Goal: Task Accomplishment & Management: Complete application form

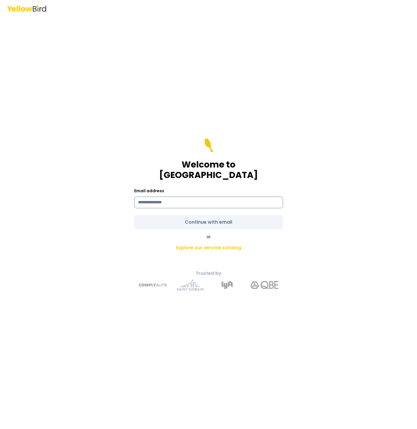
click at [241, 197] on input at bounding box center [208, 203] width 149 height 12
click at [0, 429] on com-1password-button at bounding box center [0, 429] width 0 height 0
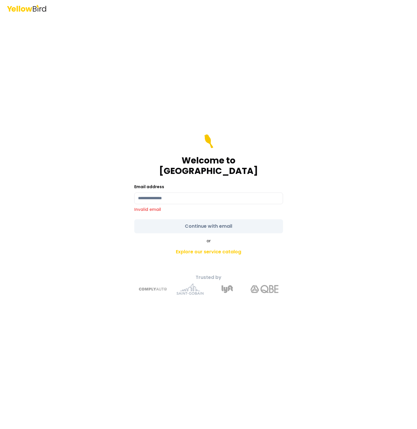
type input "**********"
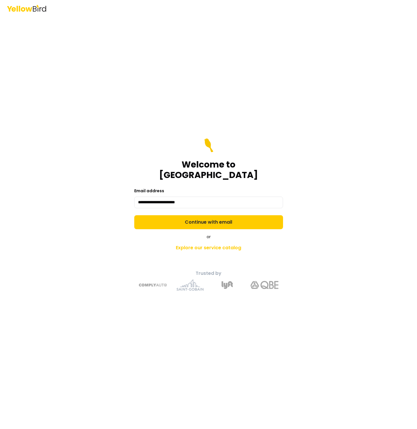
click at [223, 219] on button "Continue with email" at bounding box center [208, 222] width 149 height 14
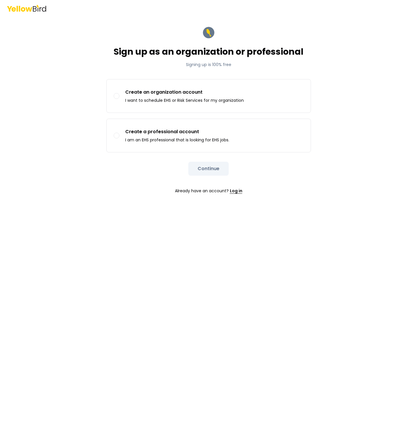
click at [235, 189] on link "Log in" at bounding box center [236, 191] width 13 height 12
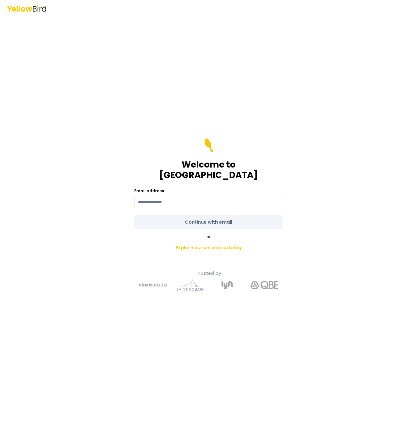
type input "**********"
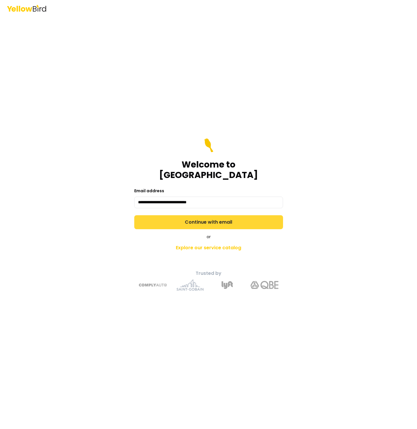
click at [242, 219] on button "Continue with email" at bounding box center [208, 222] width 149 height 14
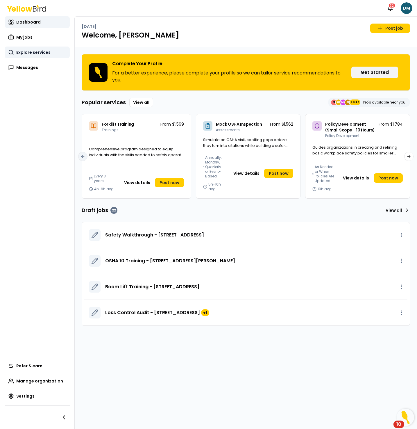
click at [35, 55] on link "Explore services" at bounding box center [37, 53] width 65 height 12
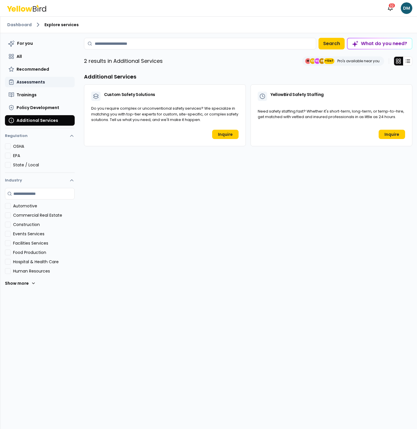
click at [40, 80] on span "Assessments" at bounding box center [31, 82] width 29 height 6
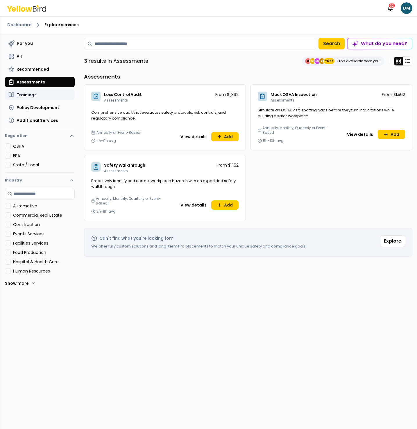
drag, startPoint x: 36, startPoint y: 70, endPoint x: 38, endPoint y: 95, distance: 25.4
click at [35, 70] on span "Recommended" at bounding box center [33, 69] width 33 height 6
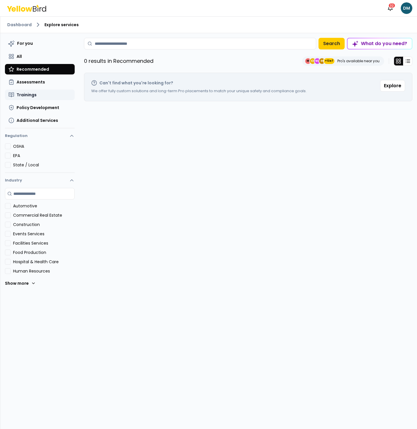
click at [38, 95] on button "Trainings" at bounding box center [40, 95] width 70 height 10
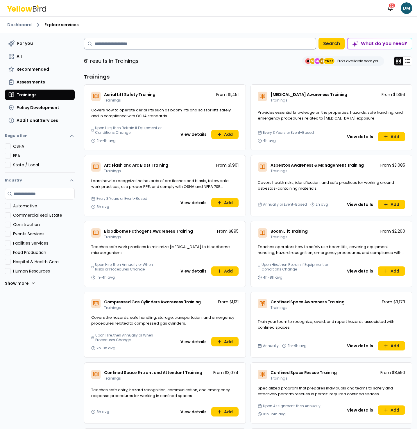
click at [122, 41] on input at bounding box center [200, 44] width 232 height 12
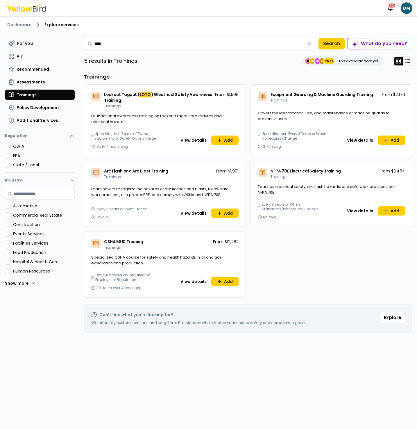
type input "****"
click at [195, 147] on div "Upon Hire, then Retrain if Tasks, Equipment, or Safety Gaps Emerge Up to 4 hour…" at bounding box center [164, 143] width 161 height 24
click at [190, 137] on button "View details" at bounding box center [193, 140] width 33 height 9
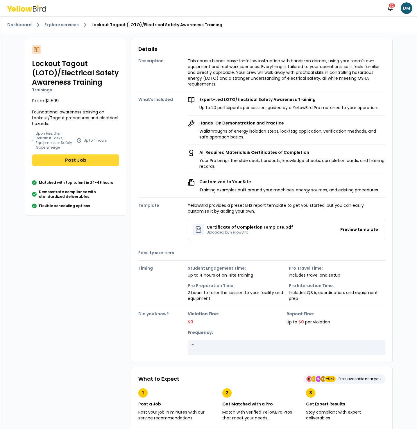
click at [87, 159] on button "Post Job" at bounding box center [75, 160] width 87 height 12
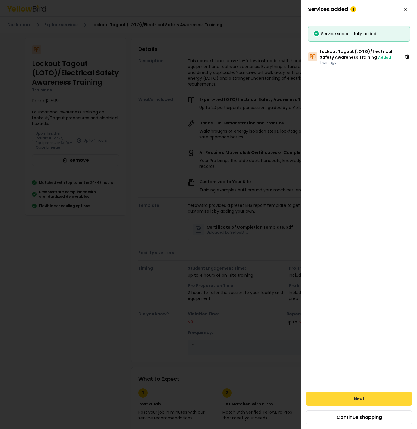
click at [375, 400] on button "Next" at bounding box center [359, 399] width 107 height 14
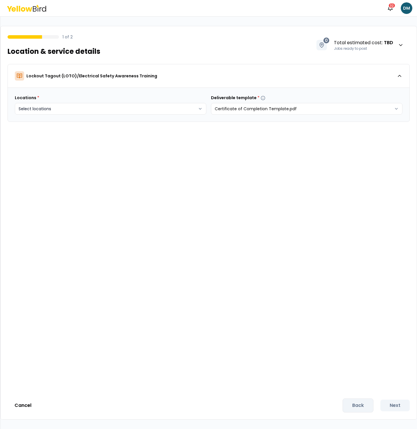
click at [110, 109] on body "Notifications 32 DM 1 of 2 Location & service details 0 Total estimated cost : …" at bounding box center [208, 214] width 417 height 429
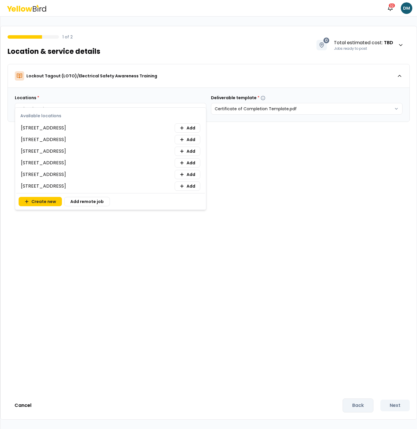
click at [76, 126] on div "[STREET_ADDRESS] Add" at bounding box center [110, 127] width 179 height 9
click at [66, 128] on span "[STREET_ADDRESS]" at bounding box center [43, 128] width 45 height 7
click at [35, 128] on span "[STREET_ADDRESS]" at bounding box center [43, 128] width 45 height 7
click at [189, 130] on span "Add" at bounding box center [191, 128] width 9 height 6
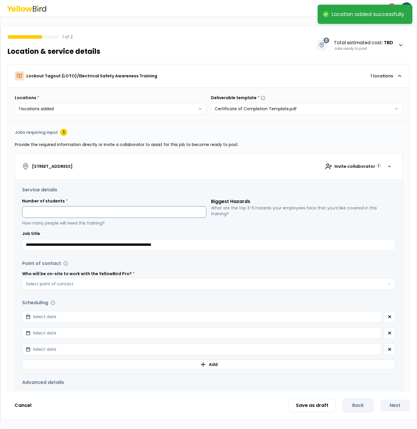
click at [104, 212] on input at bounding box center [114, 212] width 184 height 12
type input "*"
drag, startPoint x: 168, startPoint y: 200, endPoint x: 209, endPoint y: 202, distance: 41.1
click at [168, 200] on div "Number of students * * How many people will need this training?" at bounding box center [114, 212] width 184 height 28
click at [233, 211] on p "What are the top 3-5 hazards your employees face that you’d like covered in thi…" at bounding box center [303, 211] width 184 height 12
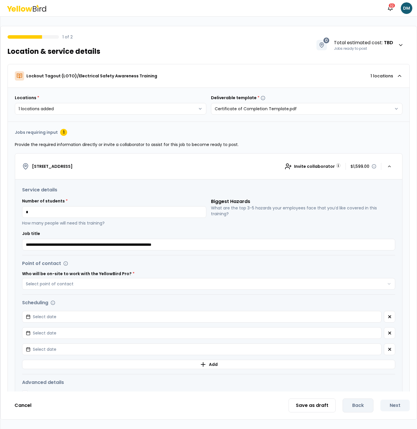
click at [242, 216] on div "Biggest Hazards What are the top 3-5 hazards your employees face that you’d lik…" at bounding box center [303, 212] width 184 height 28
click at [290, 217] on div "Biggest Hazards What are the top 3-5 hazards your employees face that you’d lik…" at bounding box center [303, 212] width 184 height 28
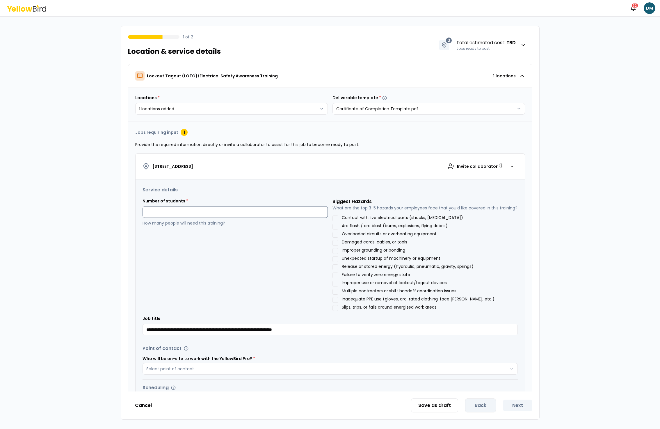
click at [223, 212] on input at bounding box center [235, 212] width 185 height 12
drag, startPoint x: 215, startPoint y: 211, endPoint x: 166, endPoint y: 203, distance: 49.1
click at [164, 203] on div "Number of students * * How many people will need this training?" at bounding box center [235, 212] width 185 height 28
click at [271, 253] on div "Number of students * ** How many people will need this training?" at bounding box center [235, 254] width 185 height 113
click at [210, 212] on input "**" at bounding box center [235, 212] width 185 height 12
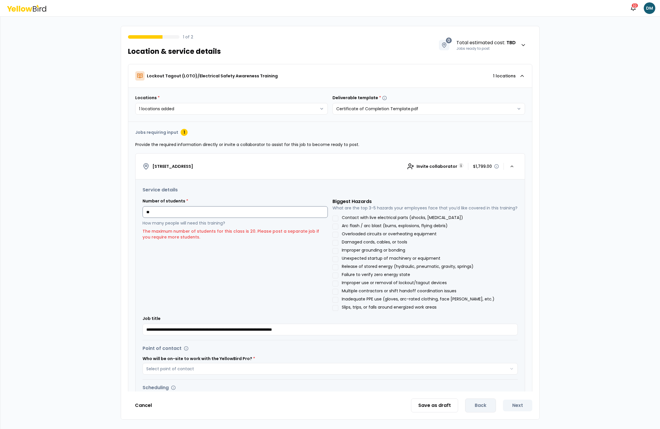
type input "*"
drag, startPoint x: 613, startPoint y: 163, endPoint x: 586, endPoint y: 138, distance: 36.0
click at [417, 138] on div "1 of 2 Location & service details 0 Total estimated cost : TBD Jobs ready to po…" at bounding box center [330, 223] width 660 height 413
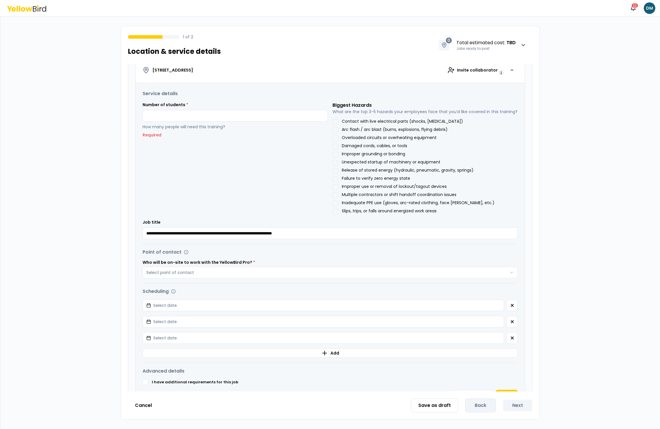
scroll to position [93, 0]
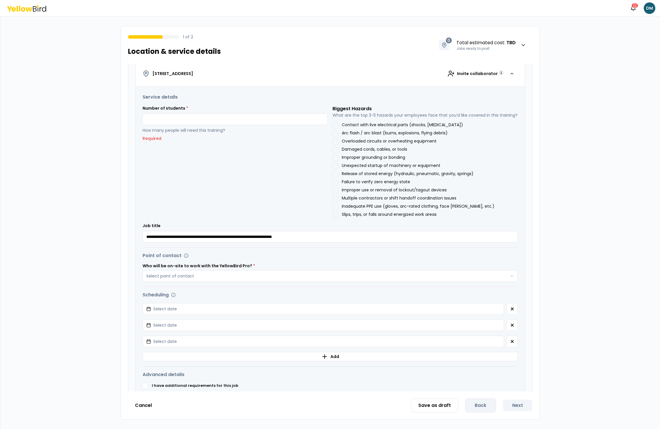
drag, startPoint x: 337, startPoint y: 142, endPoint x: 338, endPoint y: 156, distance: 14.3
click at [337, 142] on button "Overloaded circuits or overheating equipment" at bounding box center [336, 142] width 6 height 6
click at [336, 153] on button "Damaged cords, cables, or tools" at bounding box center [336, 150] width 6 height 6
click at [335, 149] on button "Damaged cords, cables, or tools" at bounding box center [336, 150] width 6 height 6
click at [336, 142] on button "Overloaded circuits or overheating equipment" at bounding box center [336, 142] width 6 height 6
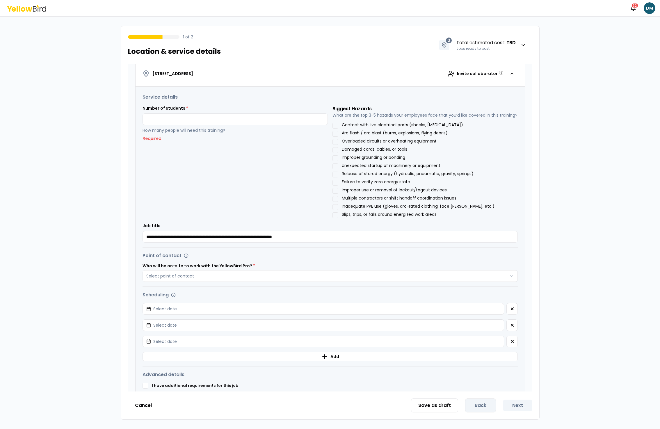
click at [417, 403] on div "Save as draft Back Next" at bounding box center [471, 406] width 121 height 14
click at [417, 405] on div "Save as draft Back Next" at bounding box center [471, 406] width 121 height 14
click at [141, 403] on button "Cancel" at bounding box center [143, 406] width 31 height 12
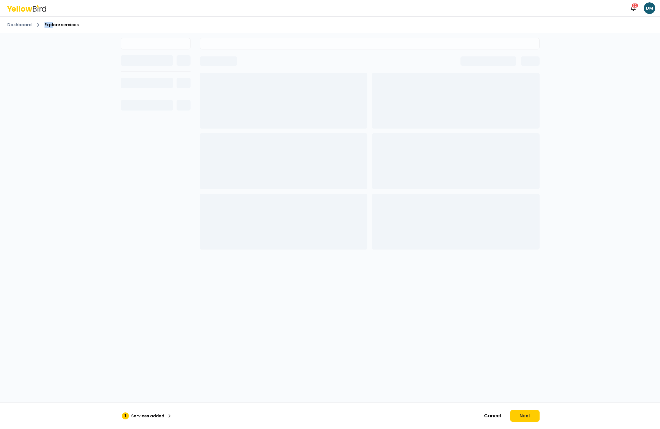
click at [52, 22] on span "Explore services" at bounding box center [62, 25] width 34 height 6
click at [10, 24] on link "Dashboard" at bounding box center [19, 25] width 24 height 6
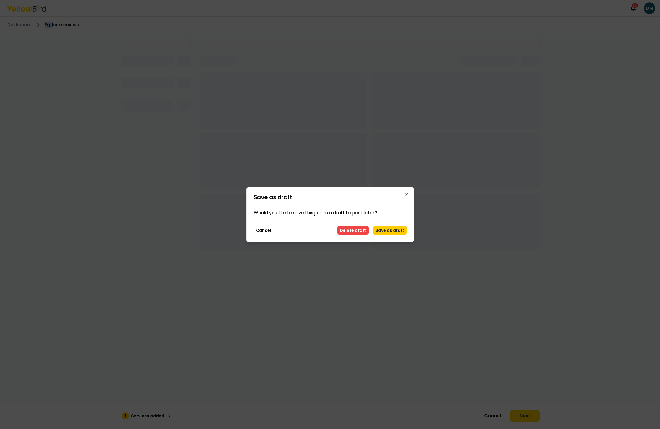
click at [362, 229] on button "Delete draft" at bounding box center [352, 230] width 31 height 9
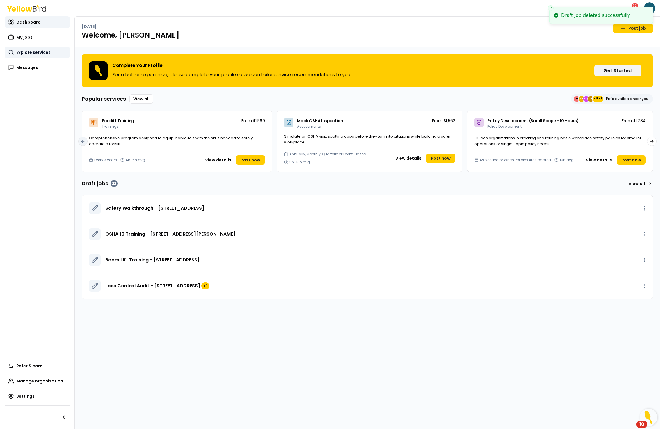
click at [29, 50] on span "Explore services" at bounding box center [33, 52] width 34 height 6
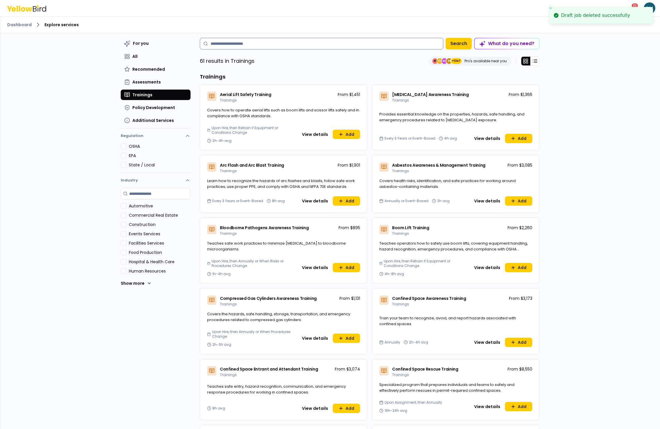
click at [230, 46] on input at bounding box center [321, 44] width 243 height 12
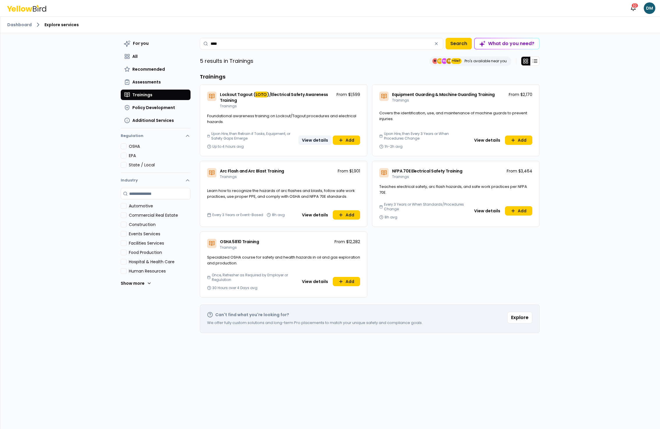
type input "****"
click at [311, 142] on button "View details" at bounding box center [314, 140] width 33 height 9
